Goal: Find specific page/section: Find specific page/section

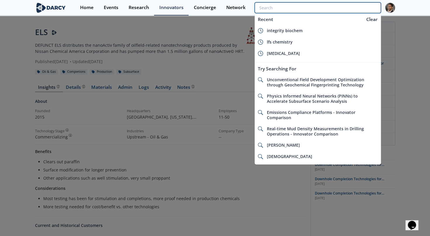
click at [341, 8] on input "search" at bounding box center [317, 7] width 126 height 11
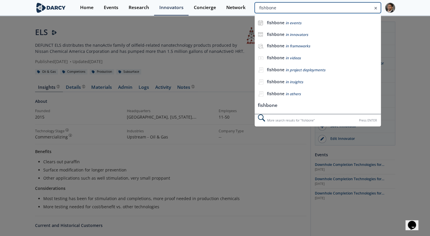
type input "fishbone"
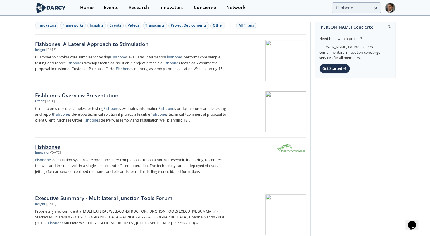
click at [55, 145] on div "Fishbones" at bounding box center [131, 147] width 193 height 8
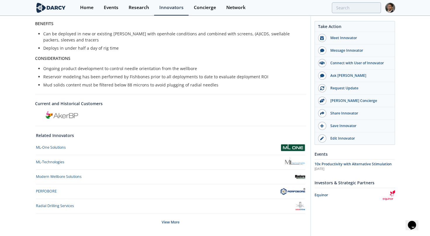
scroll to position [163, 0]
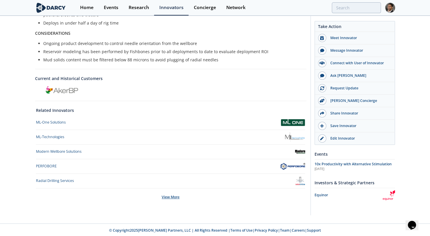
click at [168, 197] on div "View More" at bounding box center [170, 197] width 269 height 18
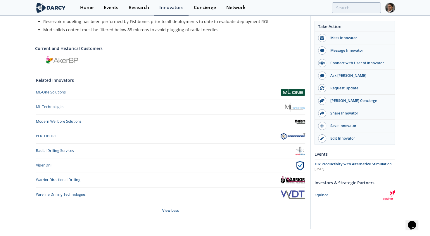
scroll to position [206, 0]
